Goal: Information Seeking & Learning: Learn about a topic

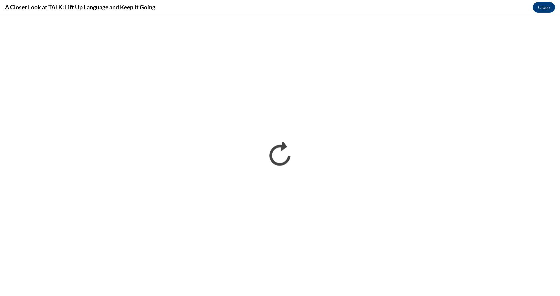
scroll to position [373, 0]
